Goal: Navigation & Orientation: Find specific page/section

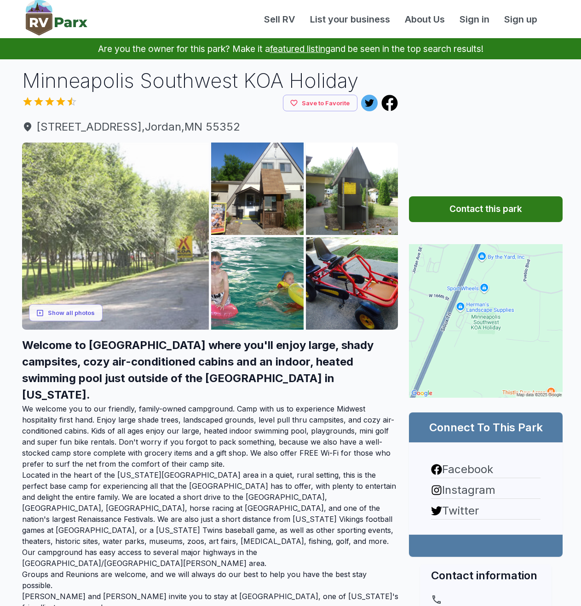
click at [44, 322] on img at bounding box center [115, 236] width 187 height 187
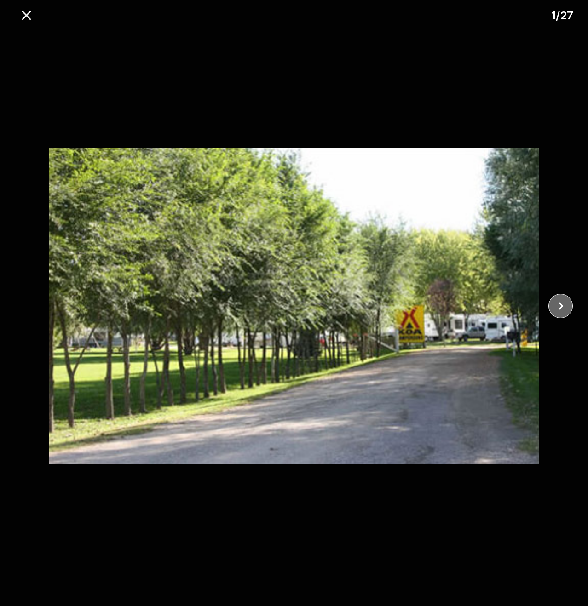
click at [553, 310] on icon "close" at bounding box center [560, 306] width 16 height 16
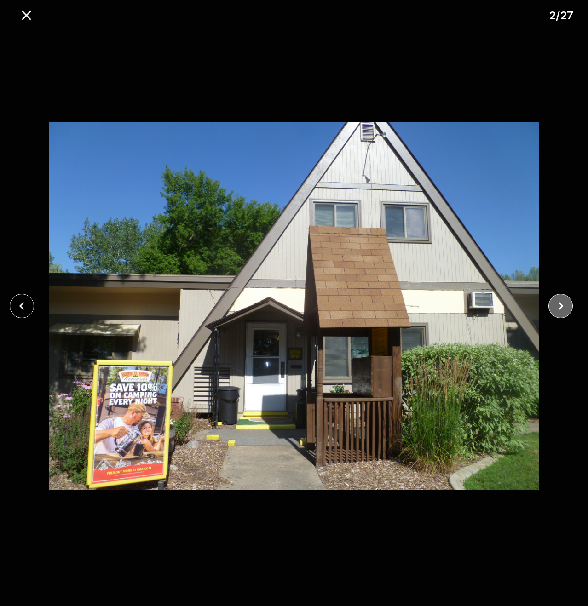
click at [553, 310] on icon "close" at bounding box center [560, 306] width 16 height 16
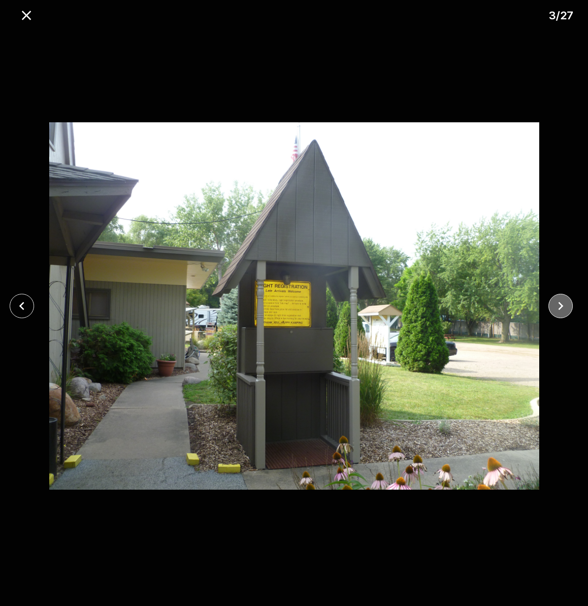
click at [553, 310] on icon "close" at bounding box center [560, 306] width 16 height 16
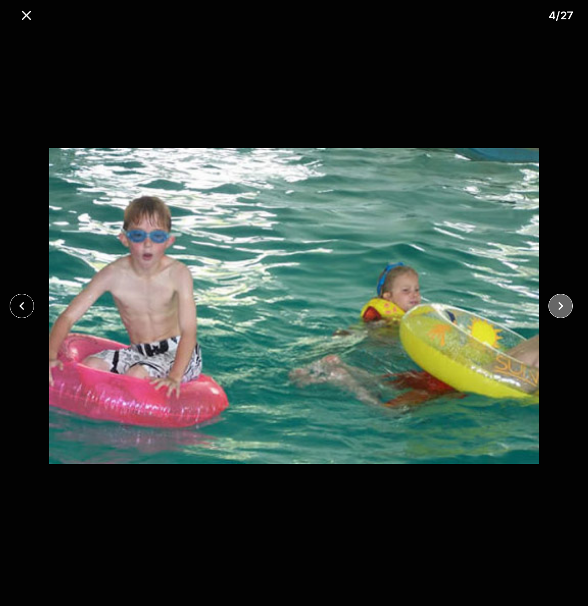
click at [553, 310] on icon "close" at bounding box center [560, 306] width 16 height 16
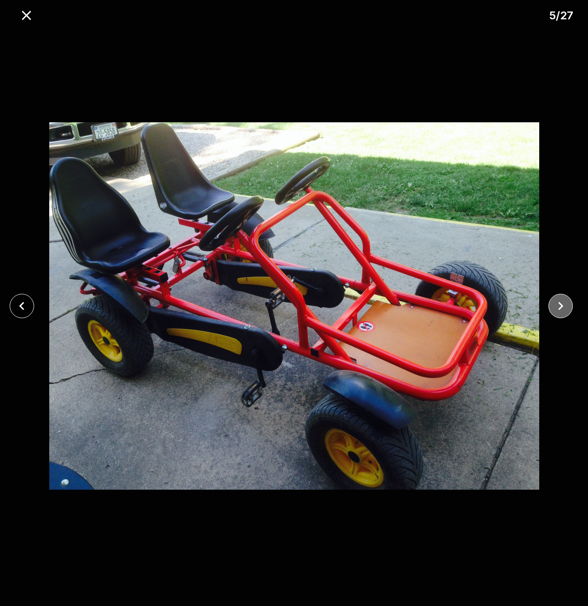
click at [553, 310] on icon "close" at bounding box center [560, 306] width 16 height 16
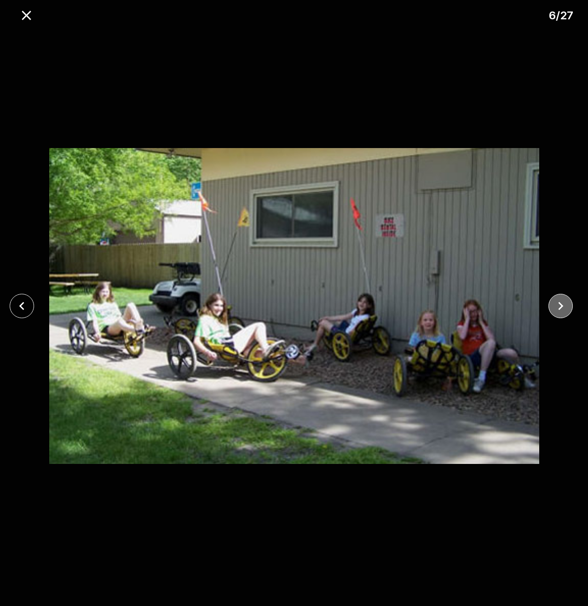
click at [553, 310] on icon "close" at bounding box center [560, 306] width 16 height 16
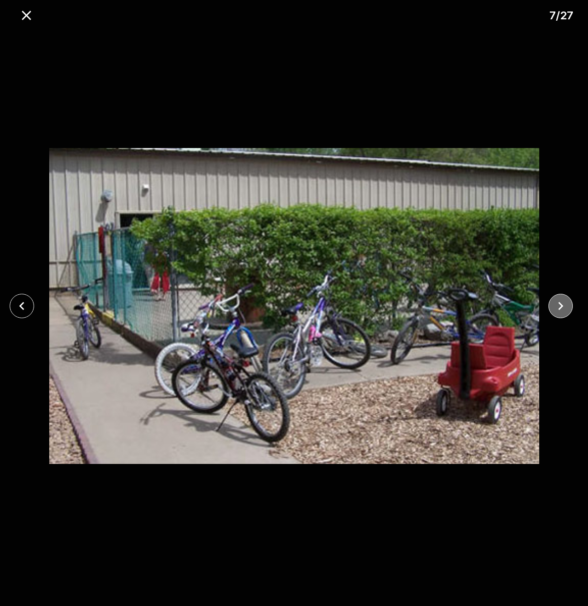
click at [553, 310] on icon "close" at bounding box center [560, 306] width 16 height 16
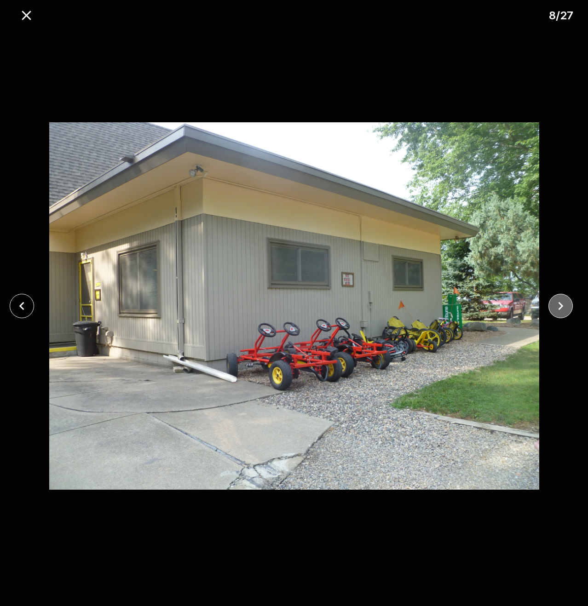
click at [553, 310] on icon "close" at bounding box center [560, 306] width 16 height 16
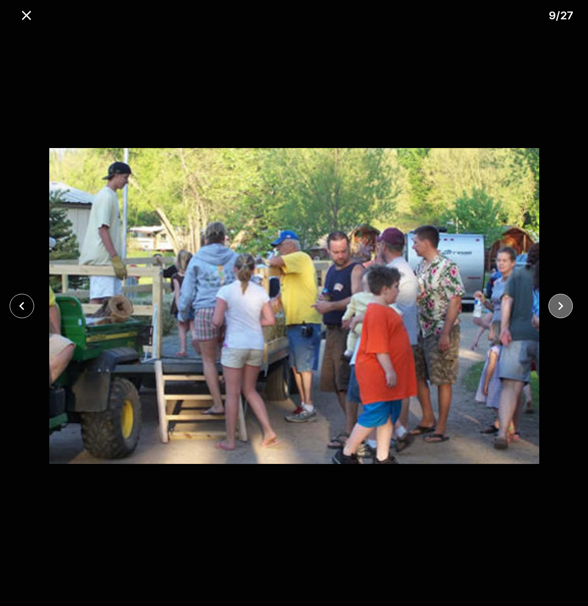
click at [553, 310] on icon "close" at bounding box center [560, 306] width 16 height 16
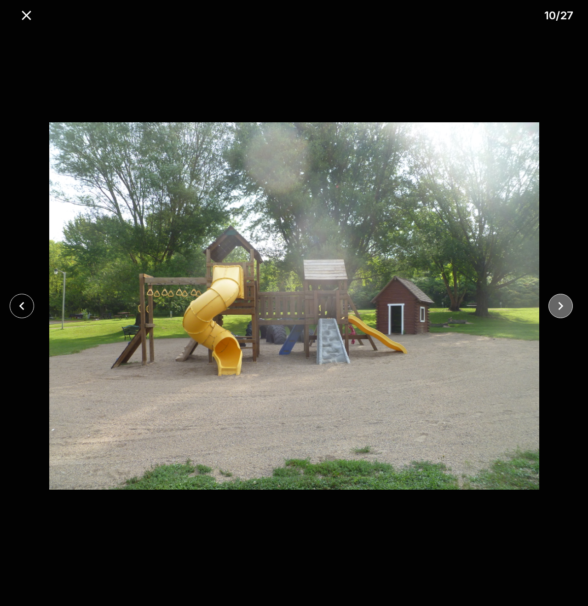
click at [553, 310] on icon "close" at bounding box center [560, 306] width 16 height 16
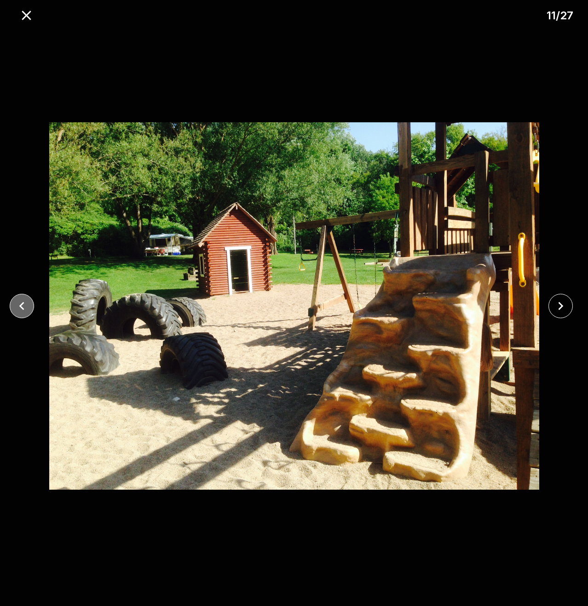
click at [13, 310] on button "close" at bounding box center [22, 306] width 24 height 24
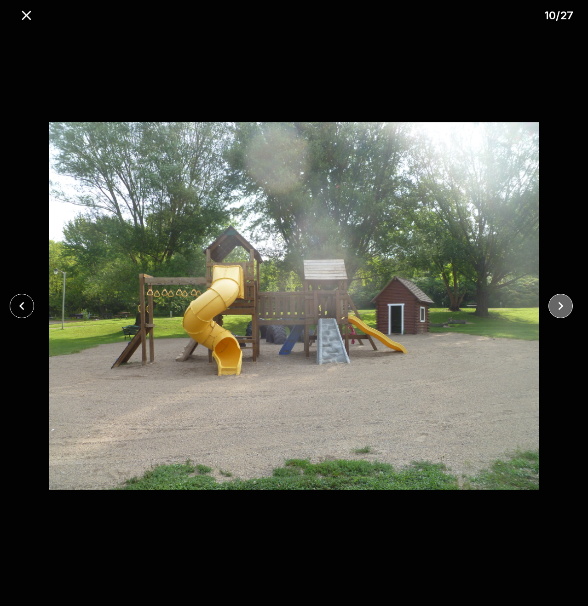
click at [553, 315] on button "close" at bounding box center [560, 306] width 24 height 24
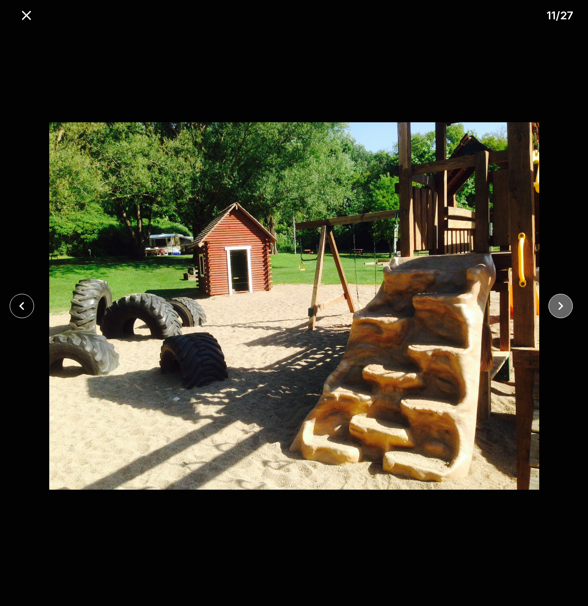
click at [553, 315] on button "close" at bounding box center [560, 306] width 24 height 24
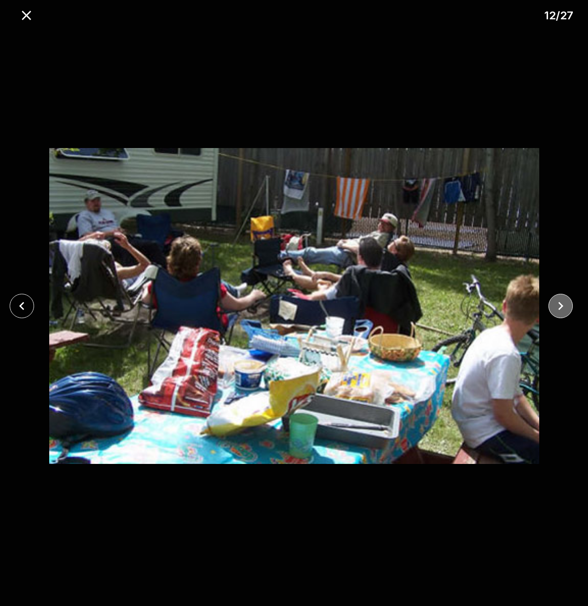
click at [553, 315] on button "close" at bounding box center [560, 306] width 24 height 24
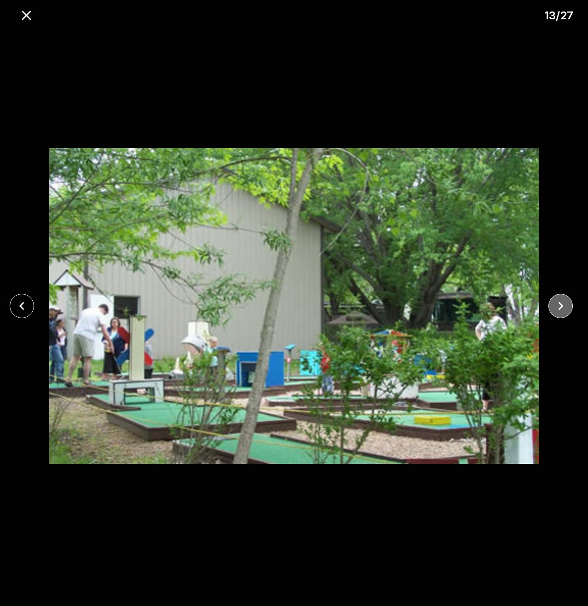
click at [553, 315] on button "close" at bounding box center [560, 306] width 24 height 24
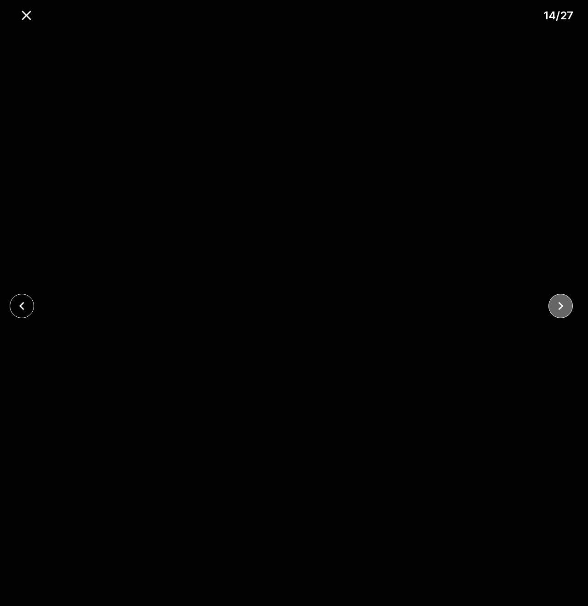
click at [562, 310] on icon "close" at bounding box center [560, 306] width 16 height 16
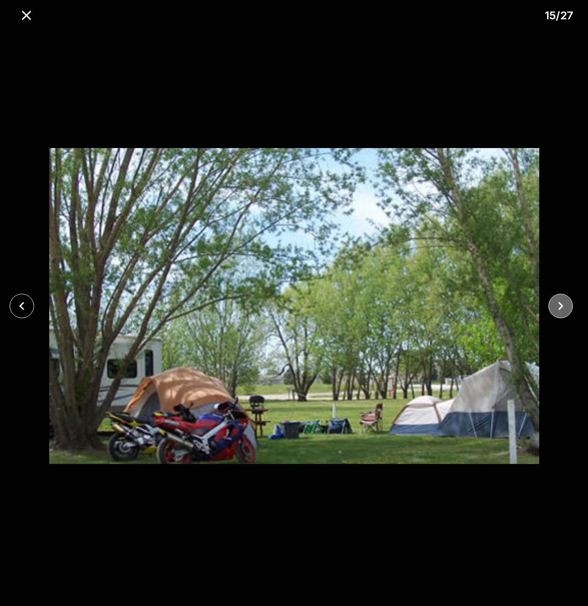
click at [562, 310] on icon "close" at bounding box center [560, 306] width 16 height 16
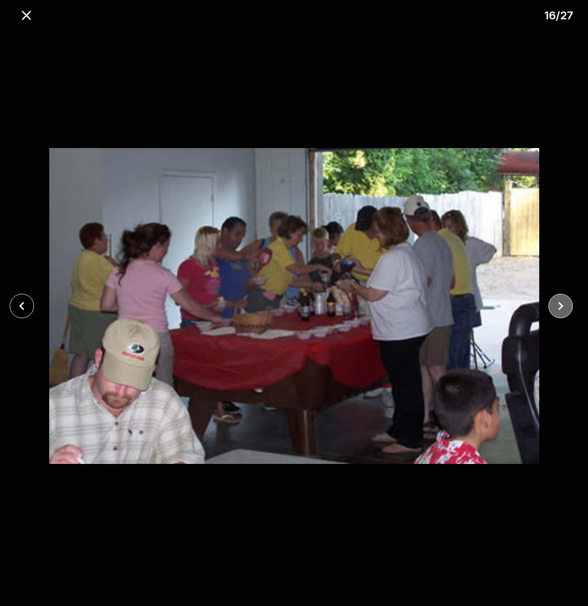
click at [562, 310] on icon "close" at bounding box center [560, 306] width 16 height 16
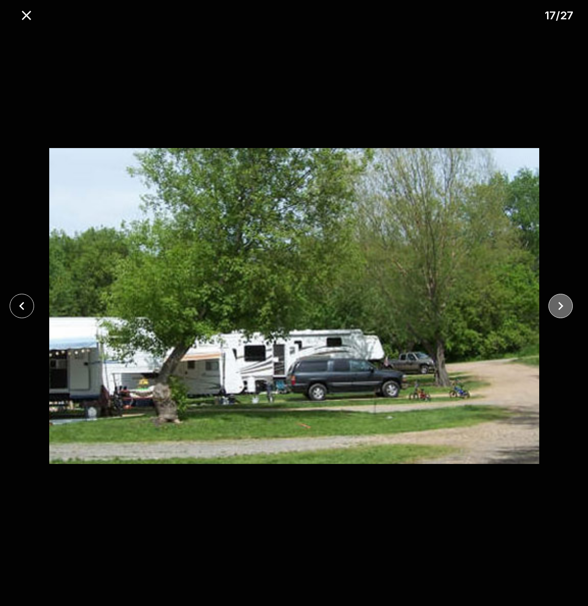
click at [562, 310] on icon "close" at bounding box center [560, 306] width 16 height 16
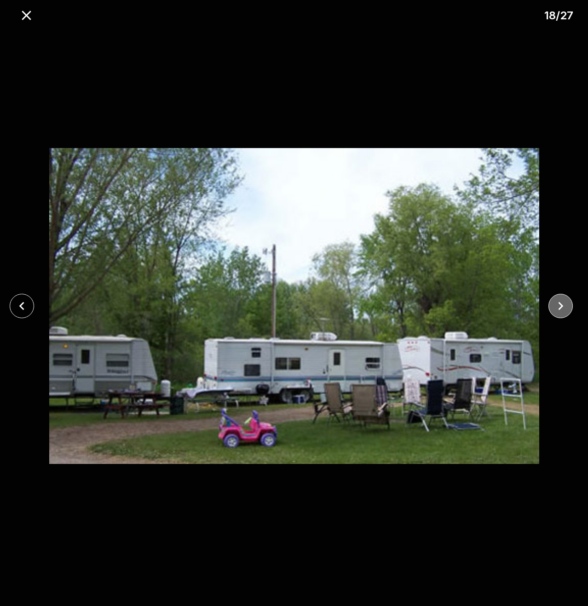
click at [562, 310] on icon "close" at bounding box center [560, 306] width 16 height 16
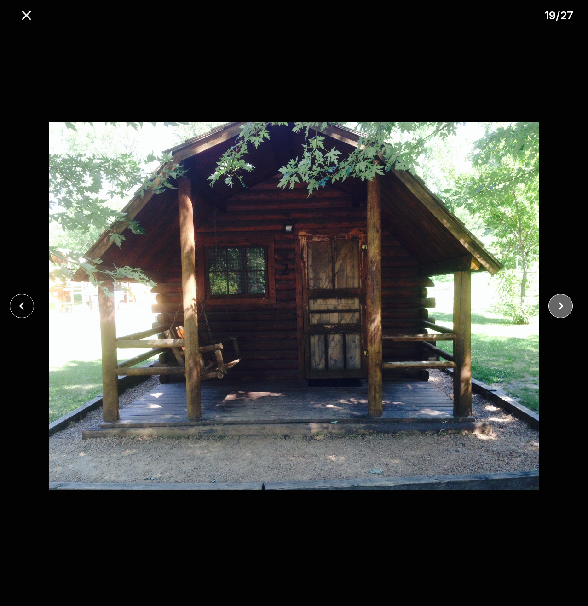
click at [562, 310] on icon "close" at bounding box center [560, 306] width 16 height 16
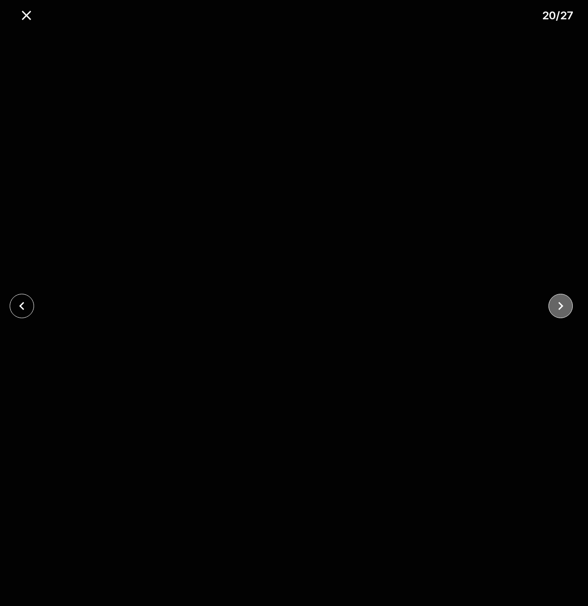
click at [562, 310] on icon "close" at bounding box center [560, 306] width 16 height 16
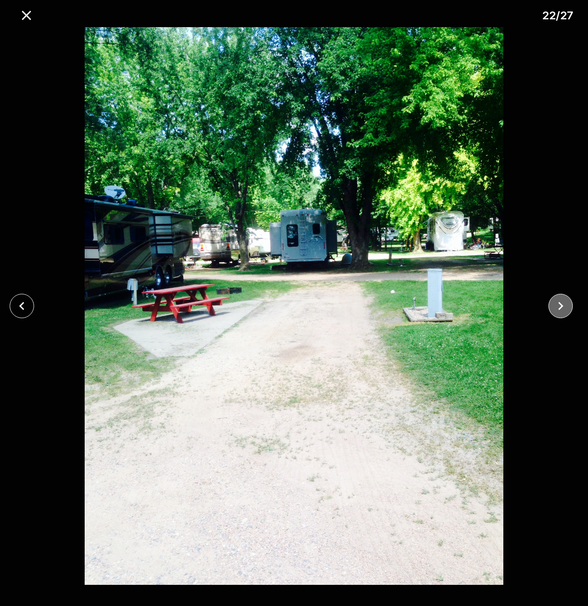
click at [562, 310] on icon "close" at bounding box center [560, 306] width 16 height 16
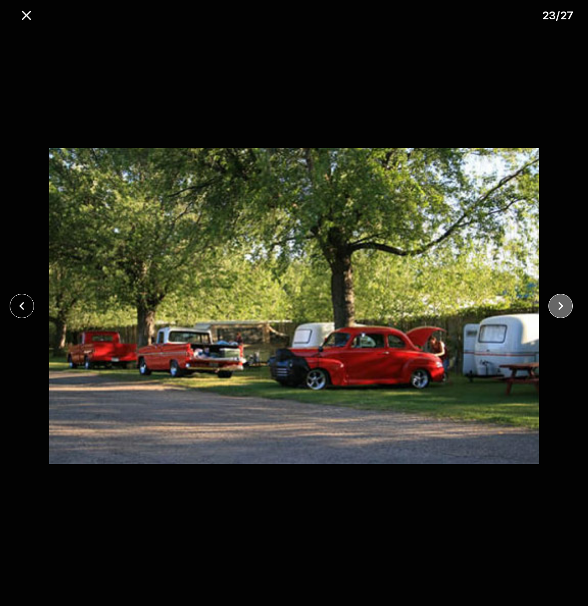
click at [562, 310] on icon "close" at bounding box center [560, 306] width 16 height 16
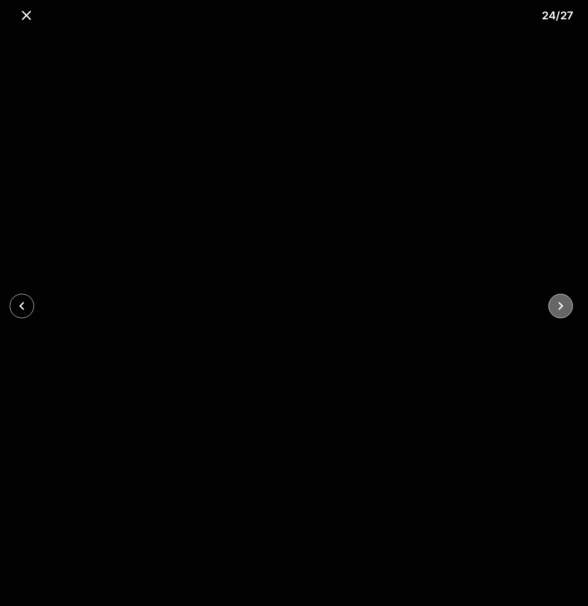
click at [562, 310] on icon "close" at bounding box center [560, 306] width 16 height 16
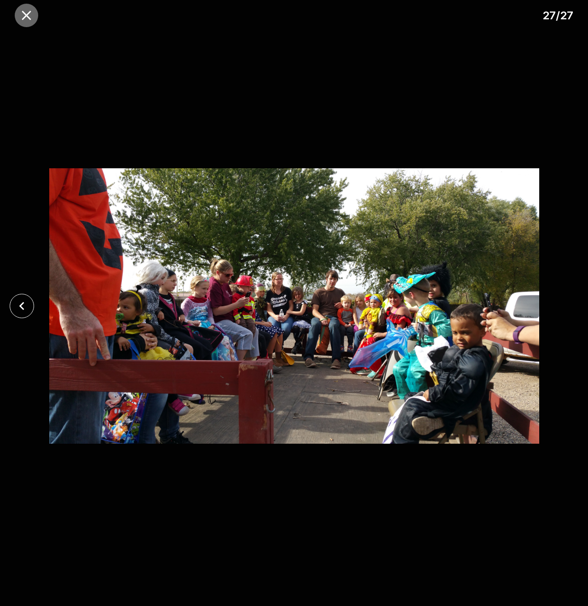
click at [32, 14] on icon "close" at bounding box center [26, 15] width 16 height 16
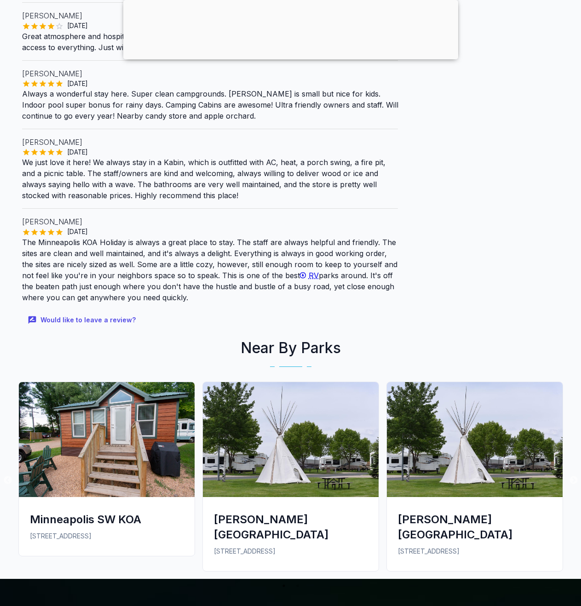
scroll to position [874, 0]
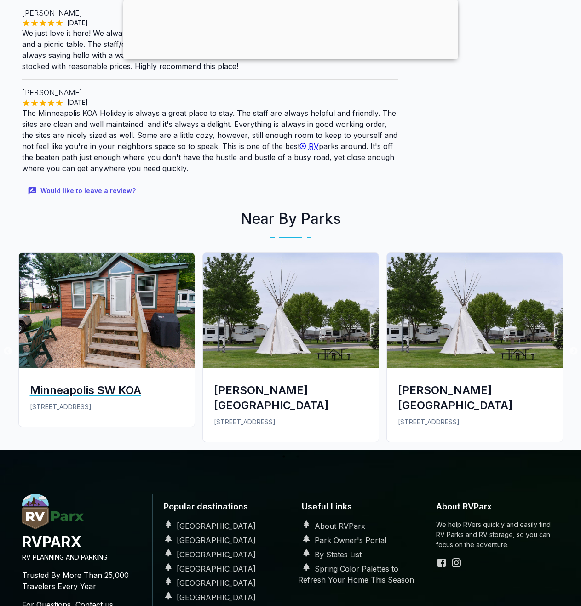
click at [118, 335] on img at bounding box center [107, 310] width 176 height 115
